Goal: Book appointment/travel/reservation

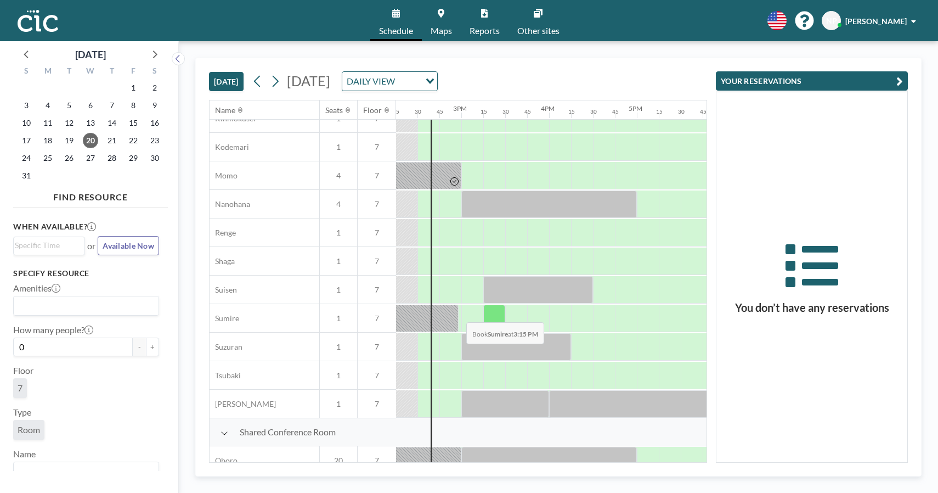
scroll to position [499, 1233]
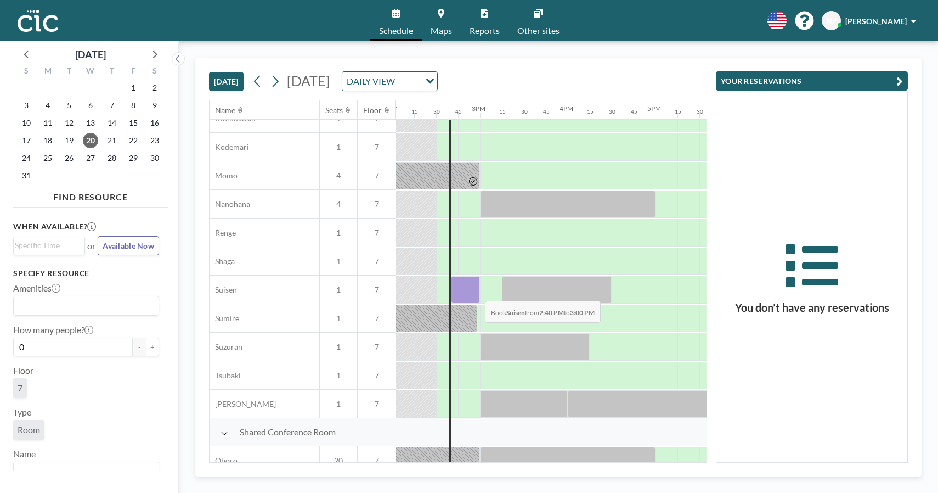
drag, startPoint x: 454, startPoint y: 290, endPoint x: 476, endPoint y: 292, distance: 22.6
click at [476, 292] on div at bounding box center [465, 289] width 29 height 27
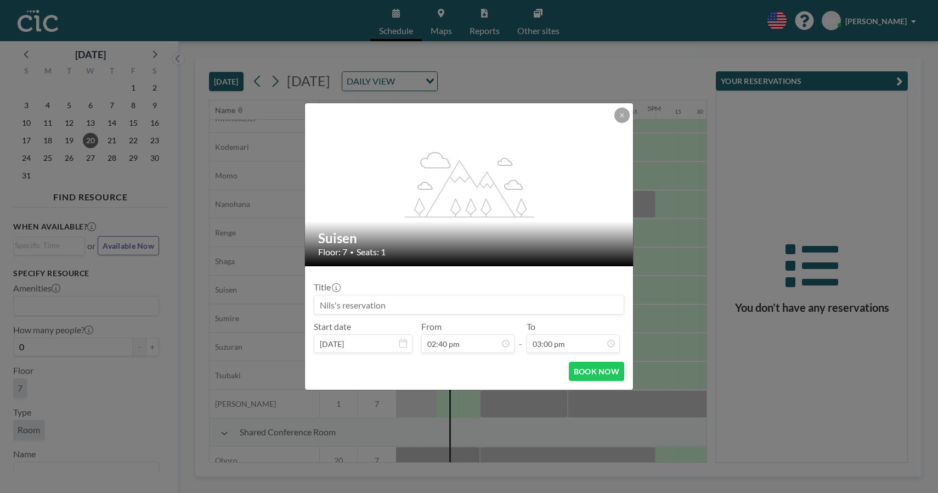
click at [441, 305] on input at bounding box center [468, 304] width 309 height 19
type input "N"
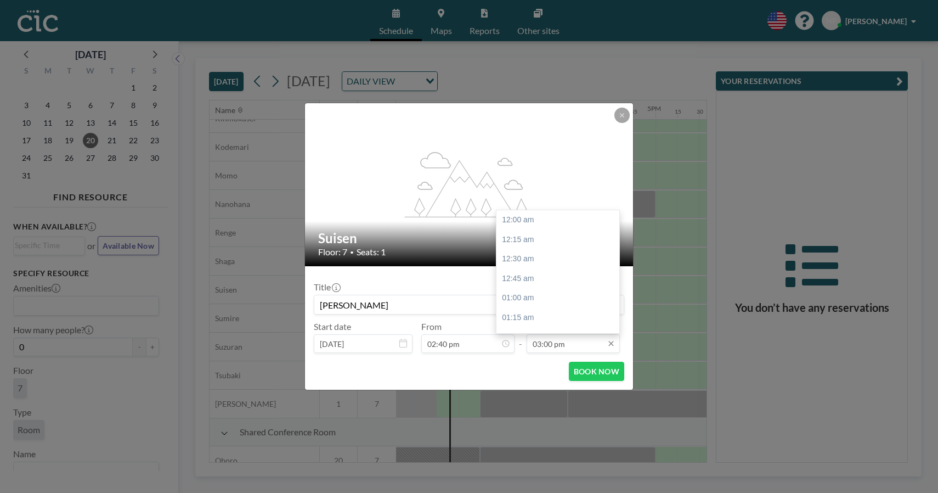
scroll to position [1172, 0]
type input "[PERSON_NAME]"
click at [565, 345] on input "03:00 pm" at bounding box center [573, 343] width 93 height 19
click at [540, 234] on div "03:15 pm" at bounding box center [557, 239] width 123 height 20
type input "03:15 pm"
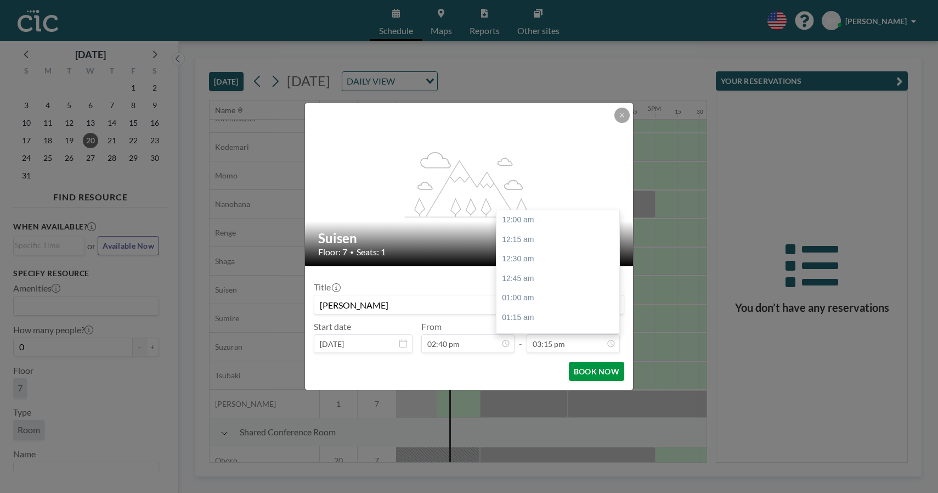
scroll to position [1191, 0]
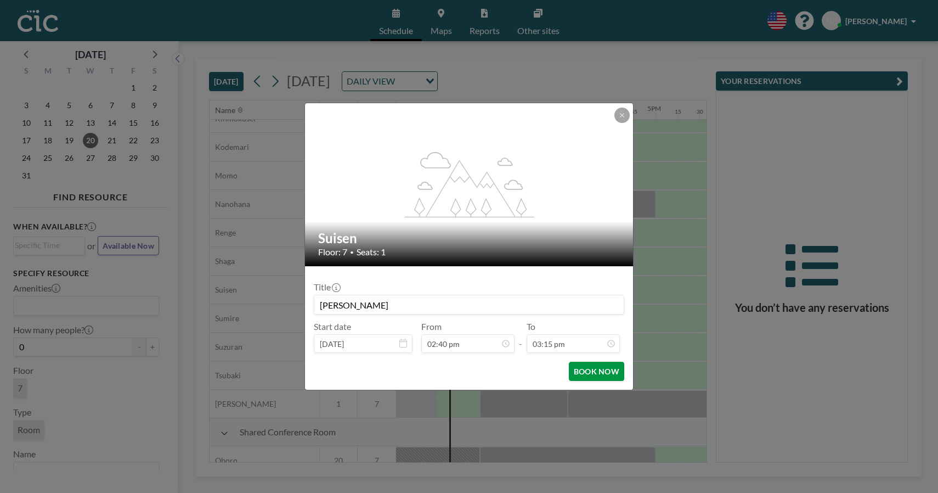
click at [595, 368] on button "BOOK NOW" at bounding box center [596, 371] width 55 height 19
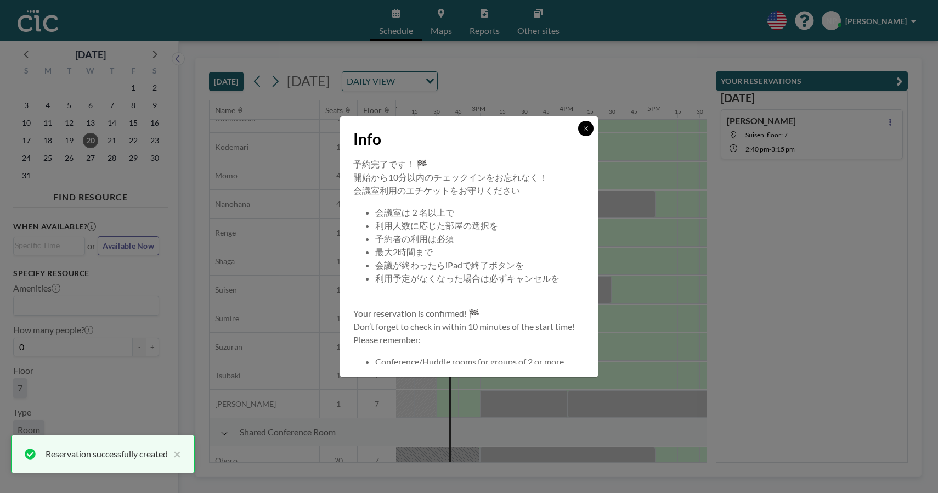
click at [586, 129] on icon at bounding box center [586, 128] width 7 height 7
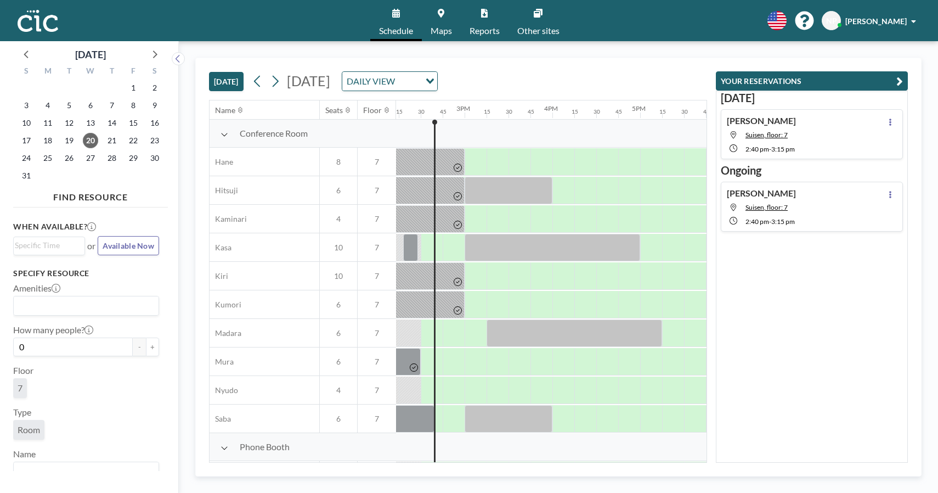
scroll to position [0, 1251]
